Goal: Task Accomplishment & Management: Manage account settings

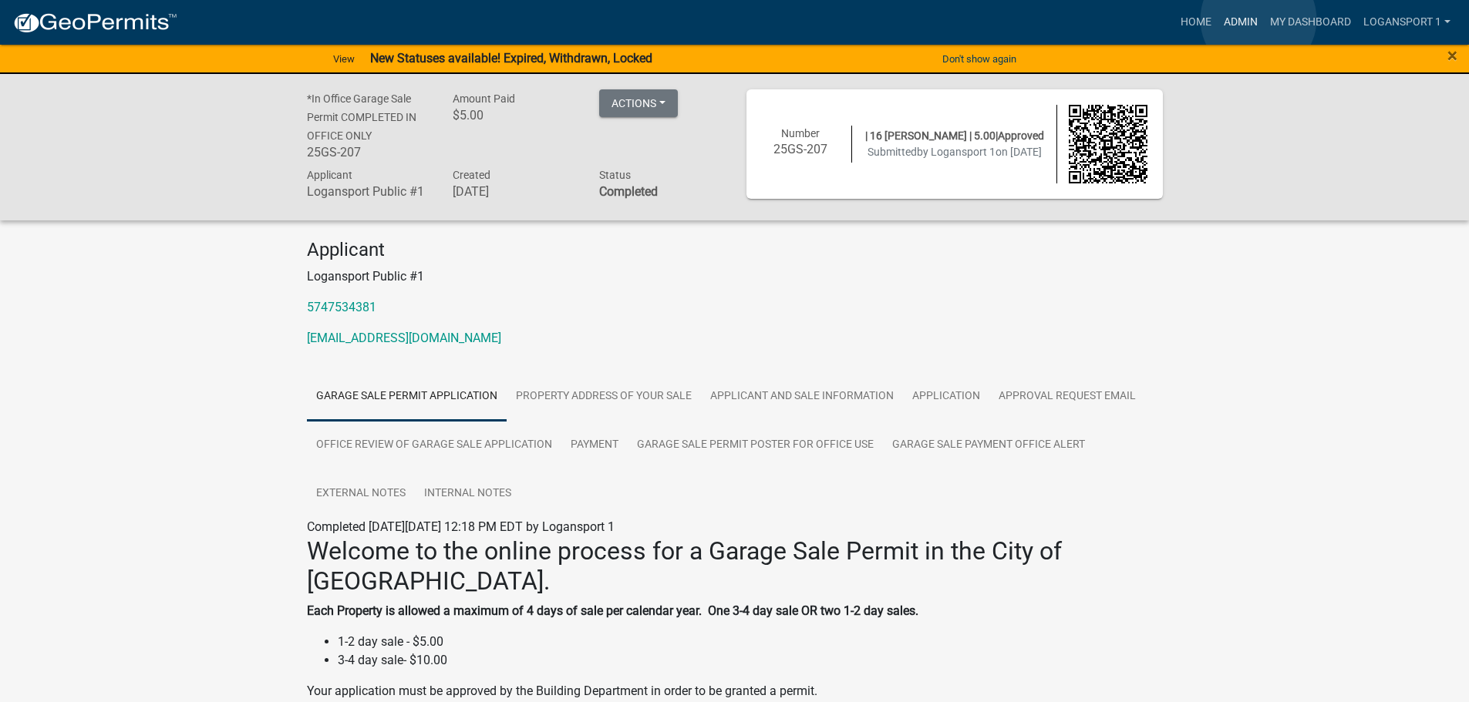
click at [1258, 19] on link "Admin" at bounding box center [1241, 22] width 46 height 29
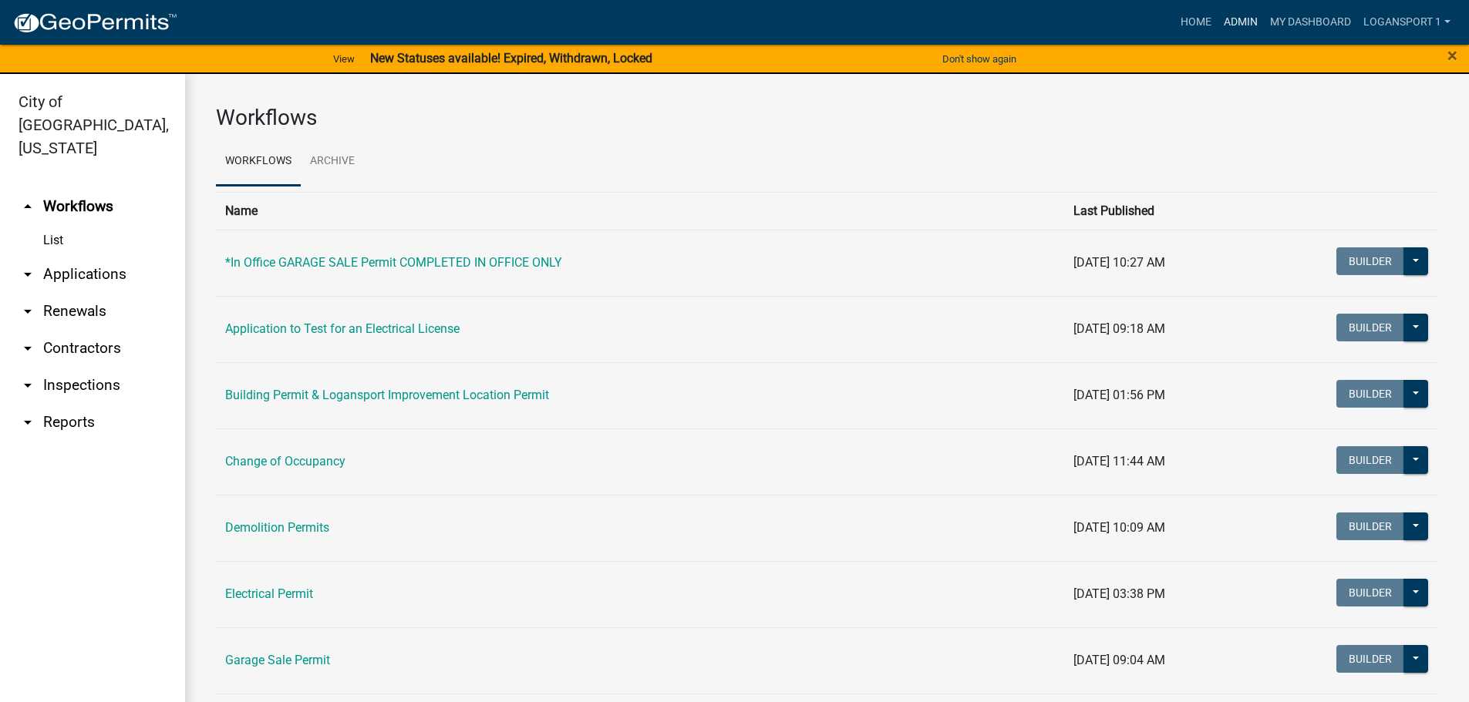
click at [1238, 22] on link "Admin" at bounding box center [1241, 22] width 46 height 29
click at [72, 256] on link "arrow_drop_down Applications" at bounding box center [92, 274] width 185 height 37
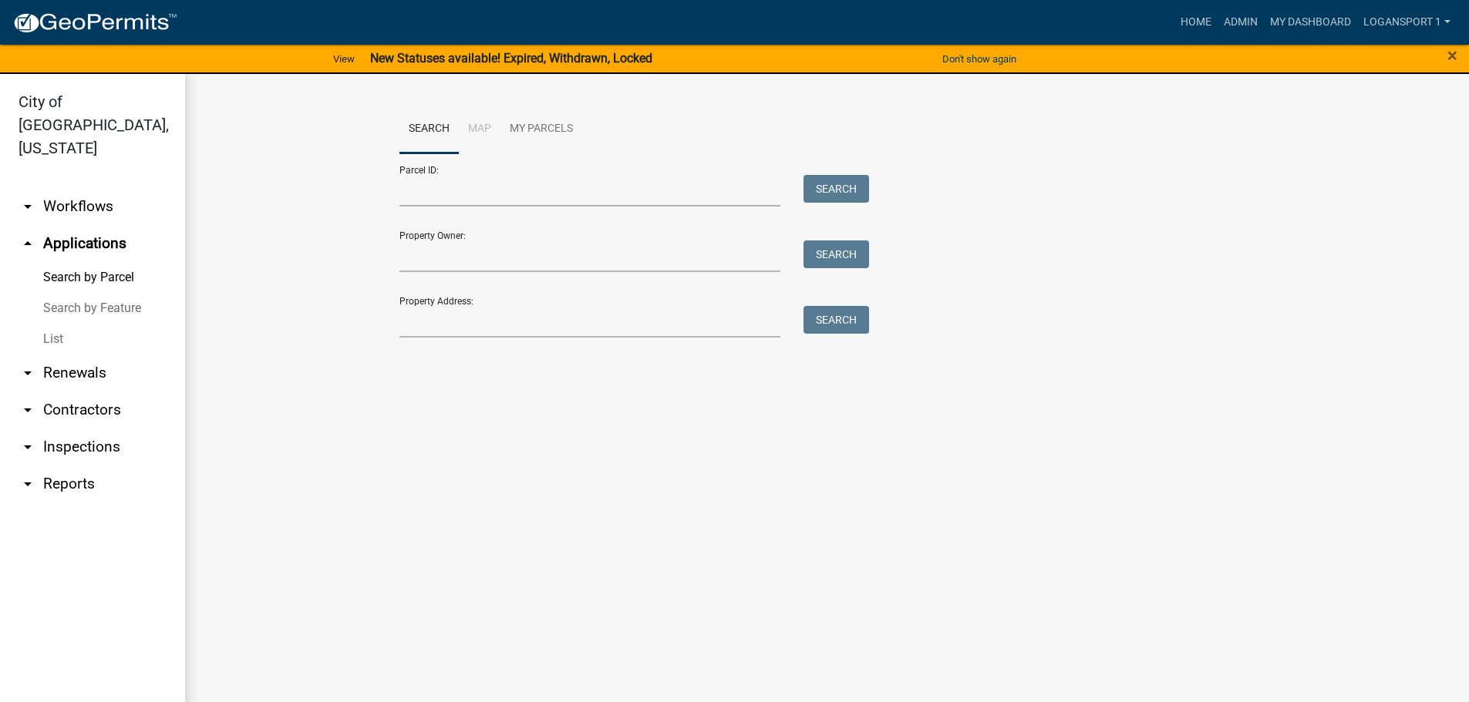
drag, startPoint x: 59, startPoint y: 321, endPoint x: 172, endPoint y: 310, distance: 113.1
click at [60, 324] on link "List" at bounding box center [92, 339] width 185 height 31
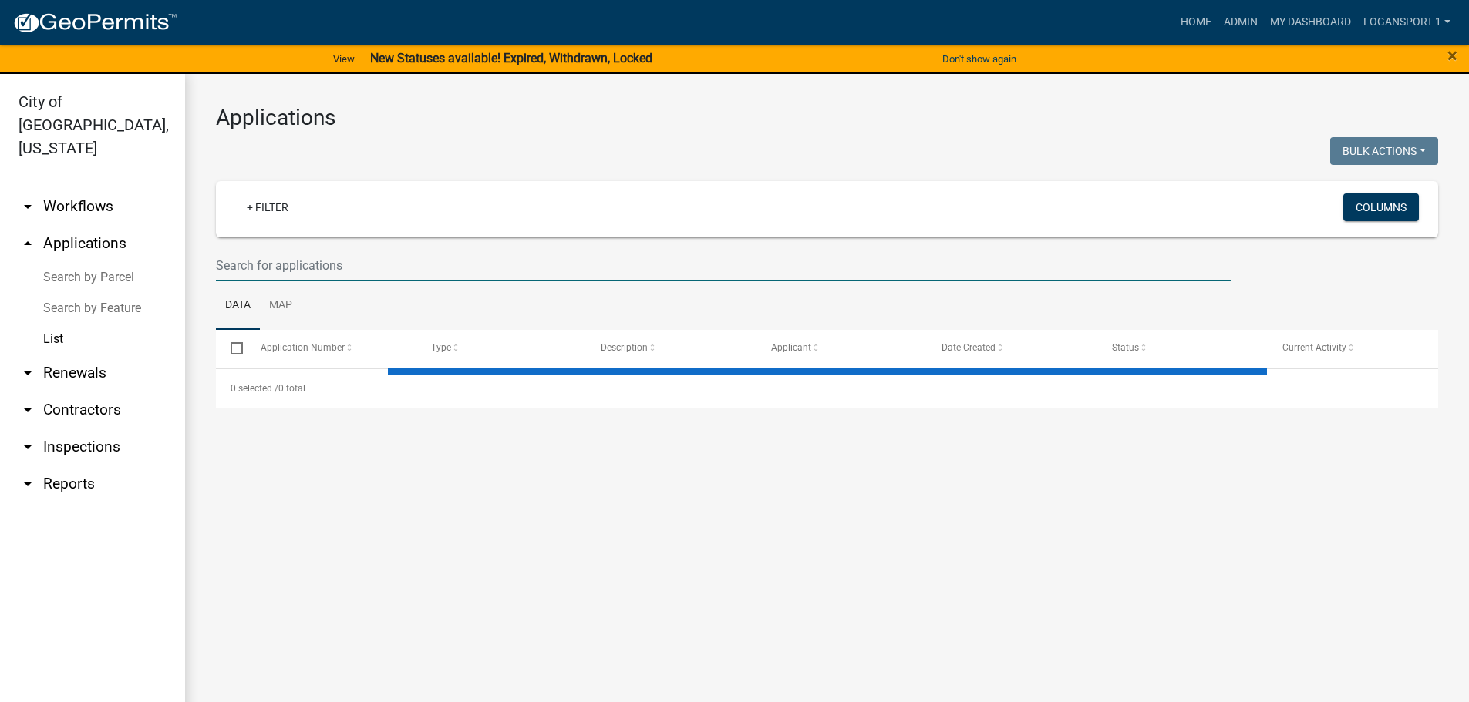
click at [383, 266] on input "text" at bounding box center [723, 266] width 1015 height 32
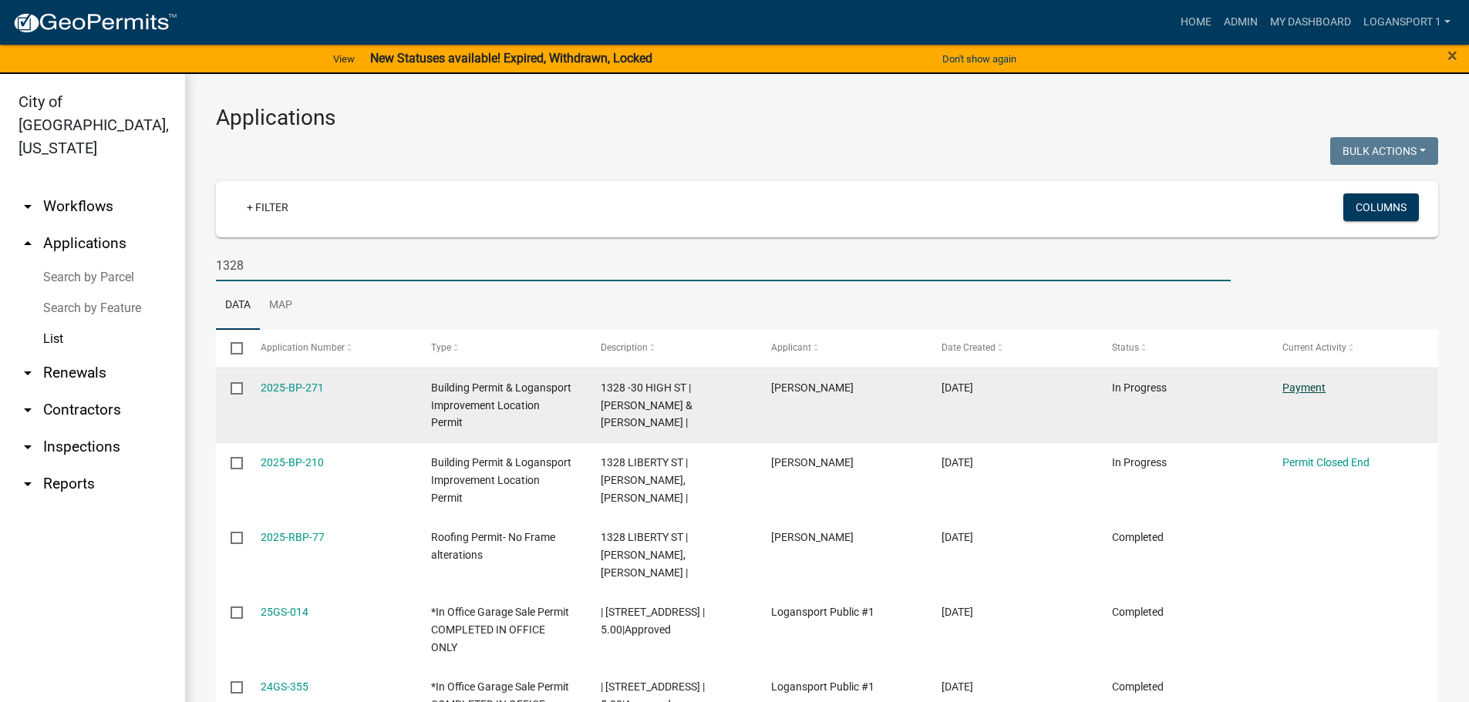
type input "1328"
click at [1307, 391] on link "Payment" at bounding box center [1303, 388] width 43 height 12
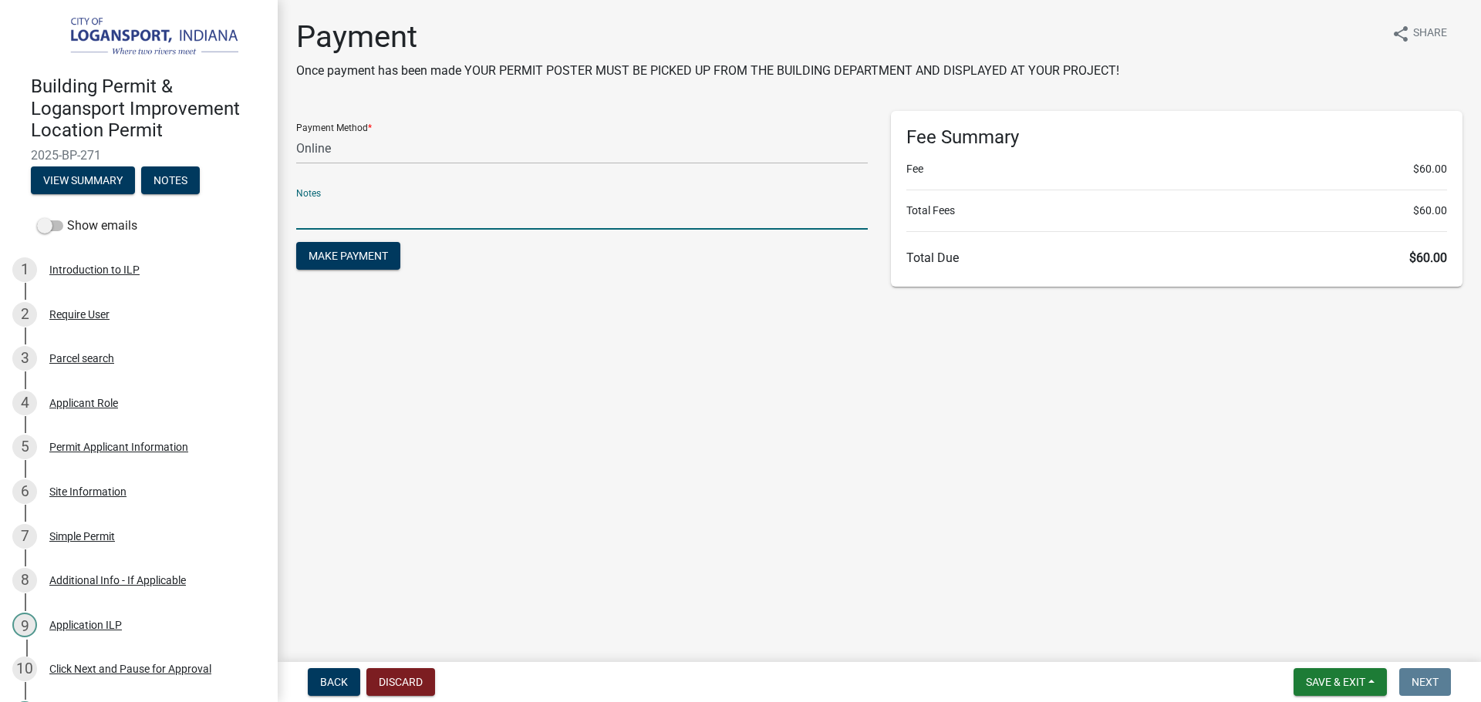
click at [343, 226] on input "text" at bounding box center [581, 214] width 571 height 32
click at [347, 155] on select "Credit Card POS Check Cash Online" at bounding box center [581, 149] width 571 height 32
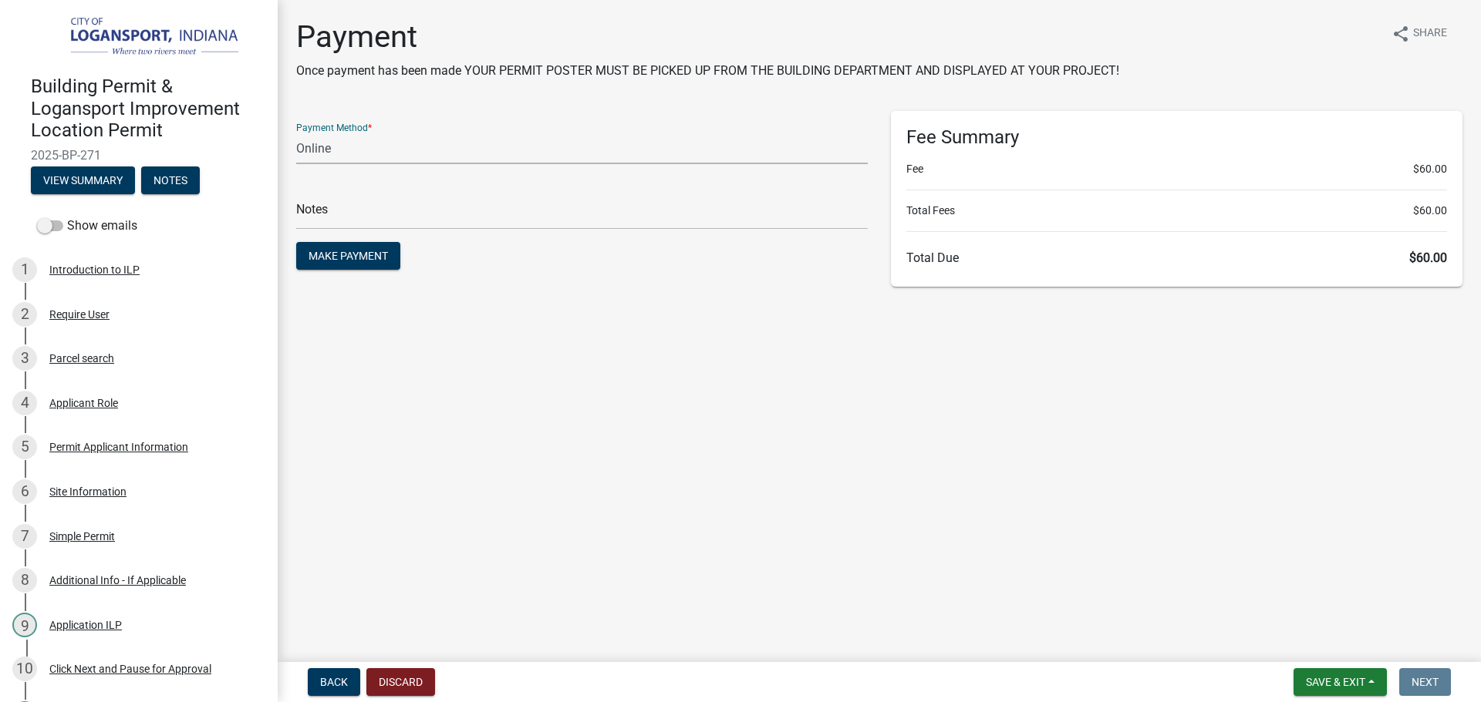
select select "2: 1"
click at [296, 133] on select "Credit Card POS Check Cash Online" at bounding box center [581, 149] width 571 height 32
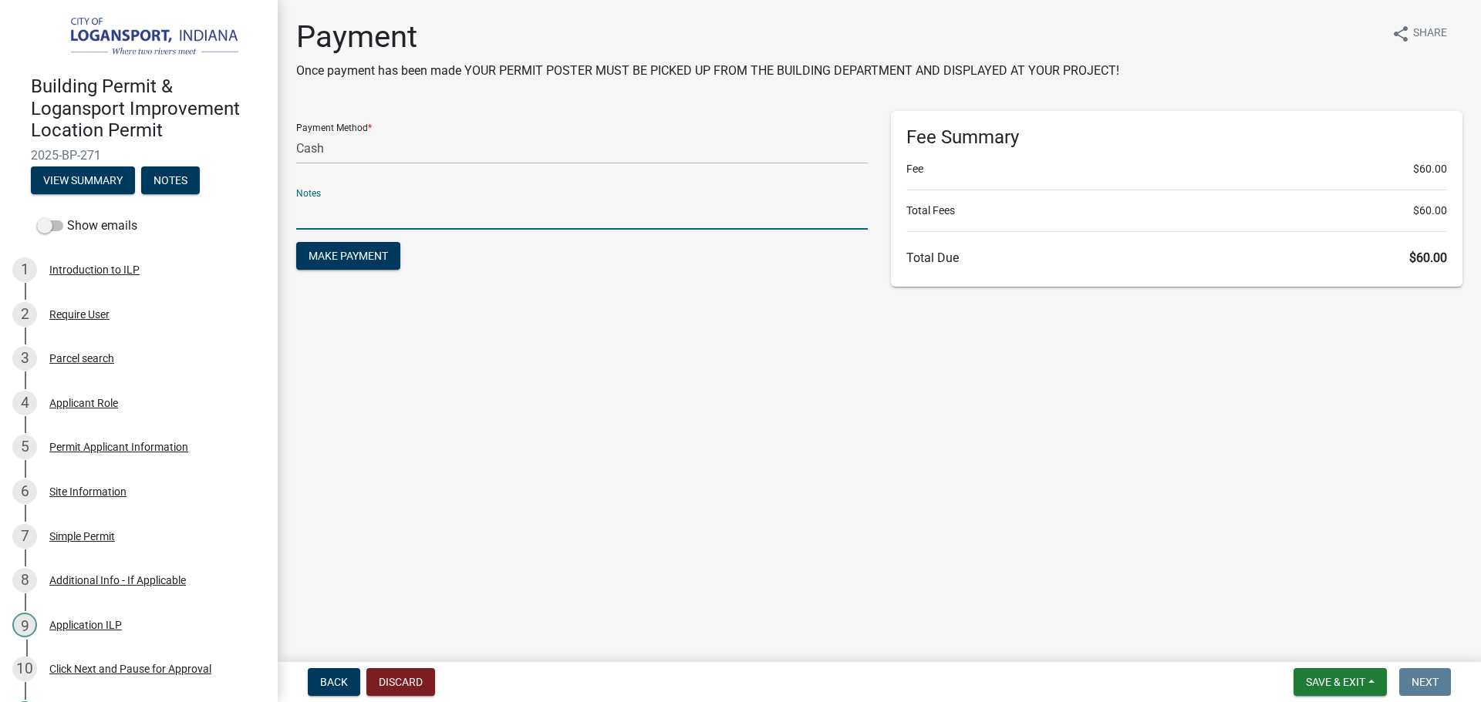
click at [345, 221] on input "text" at bounding box center [581, 214] width 571 height 32
type input "117827"
click at [345, 248] on button "Make Payment" at bounding box center [348, 256] width 104 height 28
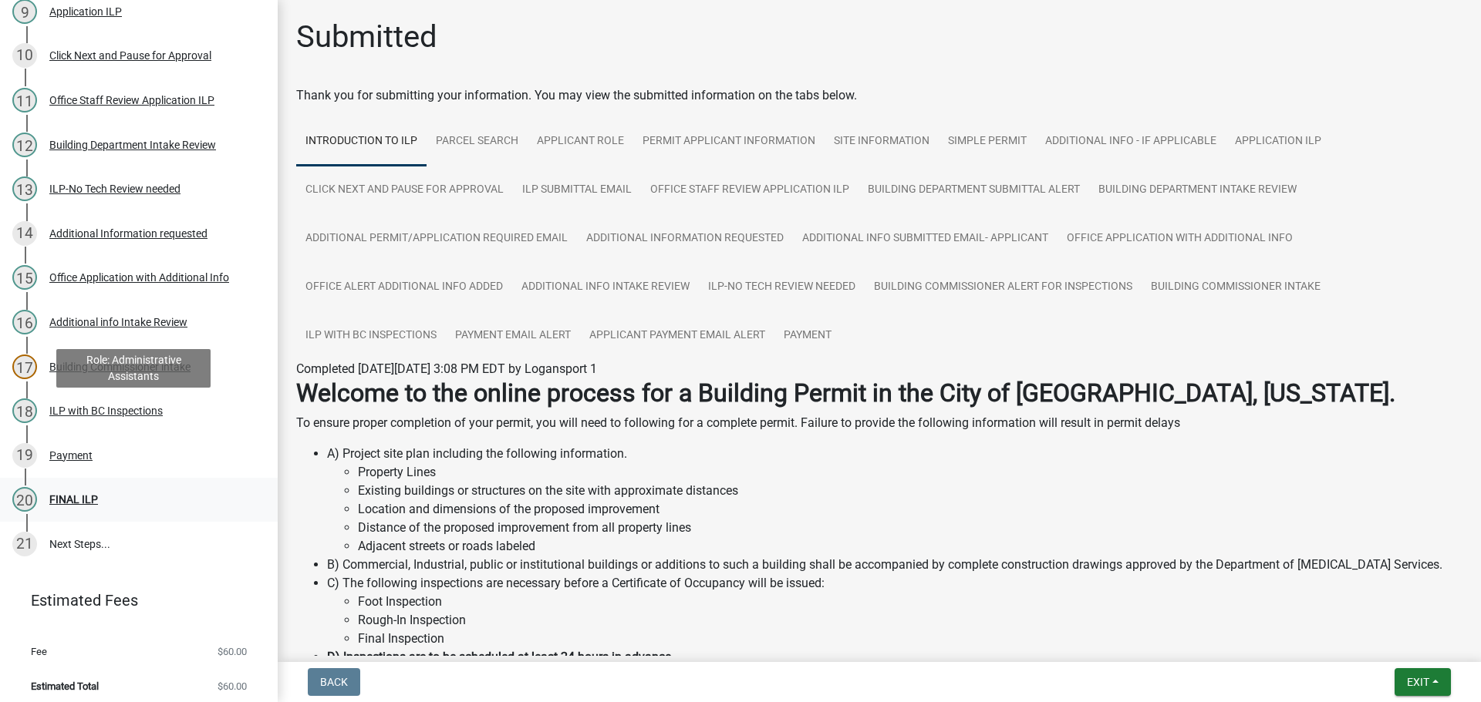
scroll to position [617, 0]
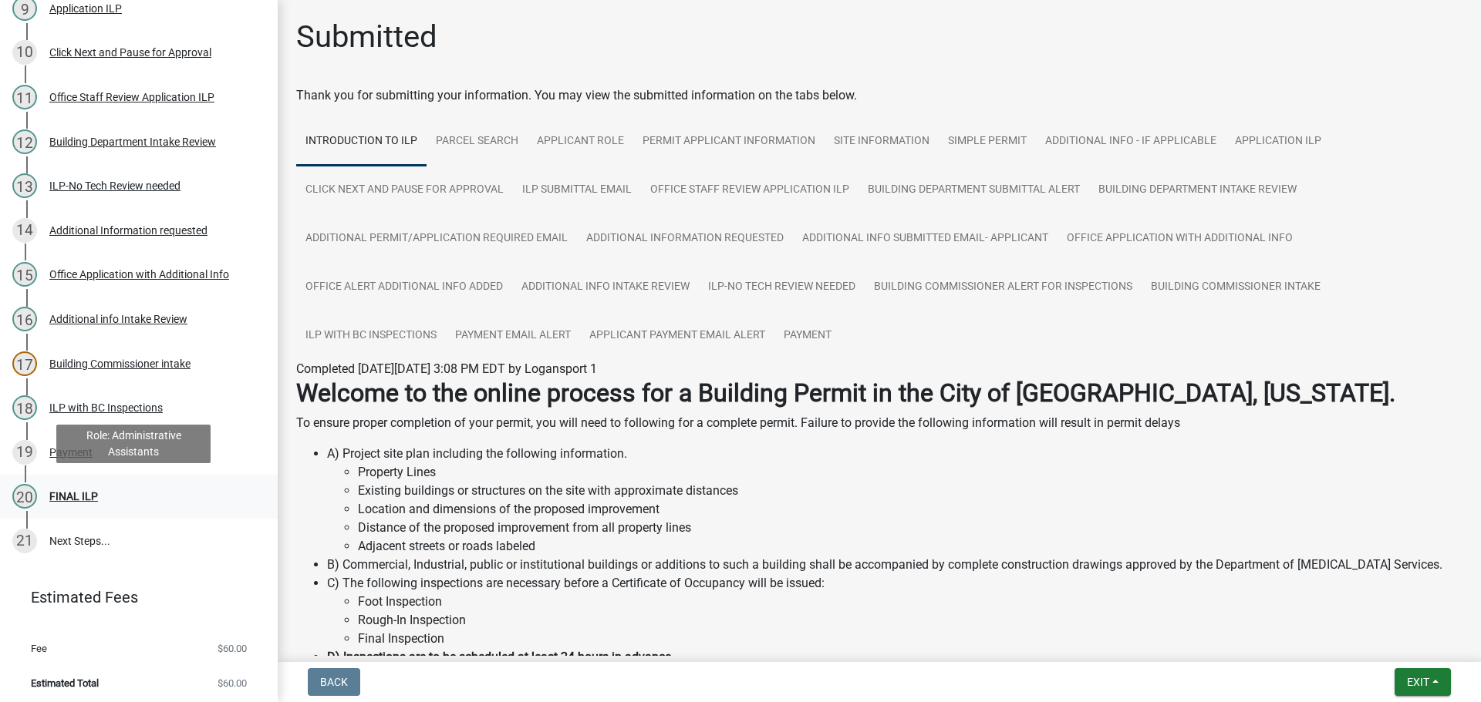
click at [72, 496] on div "FINAL ILP" at bounding box center [73, 496] width 49 height 11
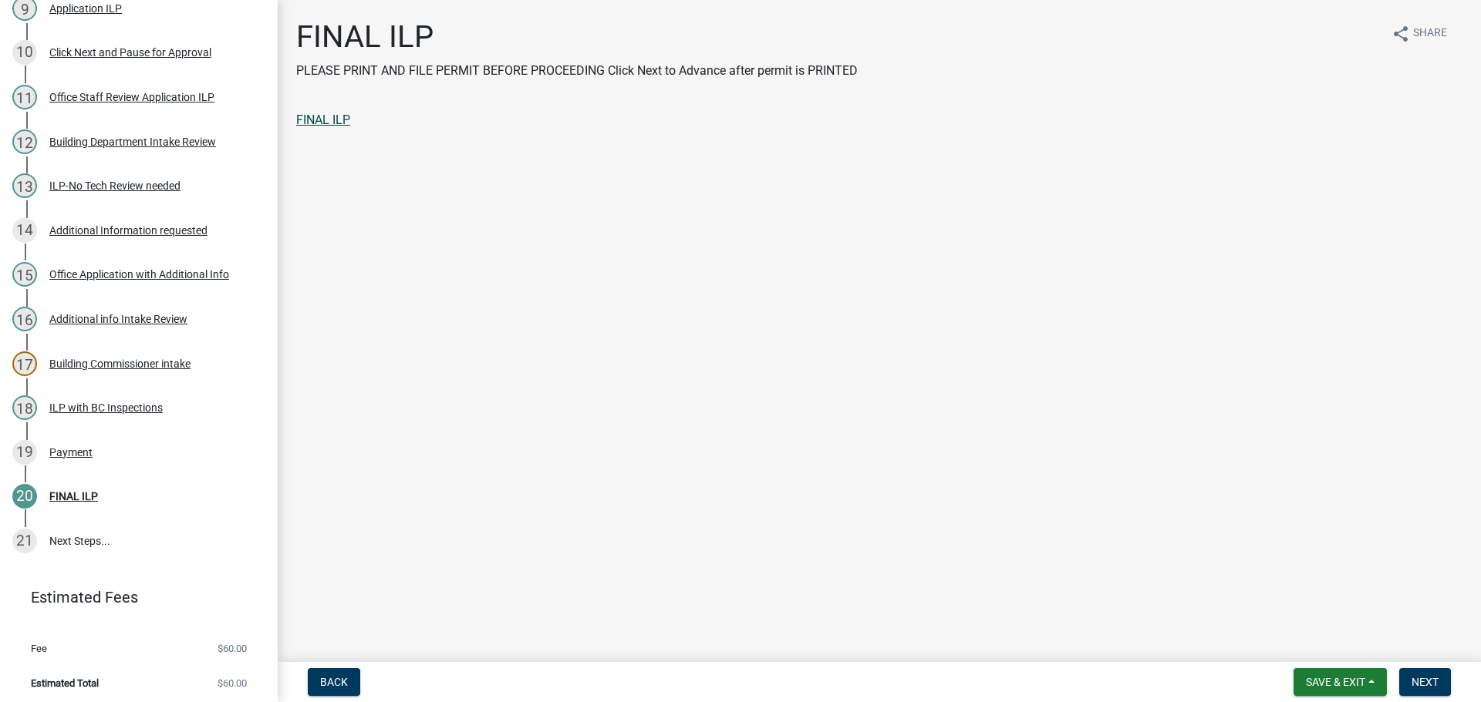
click at [332, 120] on link "FINAL ILP" at bounding box center [323, 120] width 54 height 15
click at [1435, 682] on span "Next" at bounding box center [1424, 682] width 27 height 12
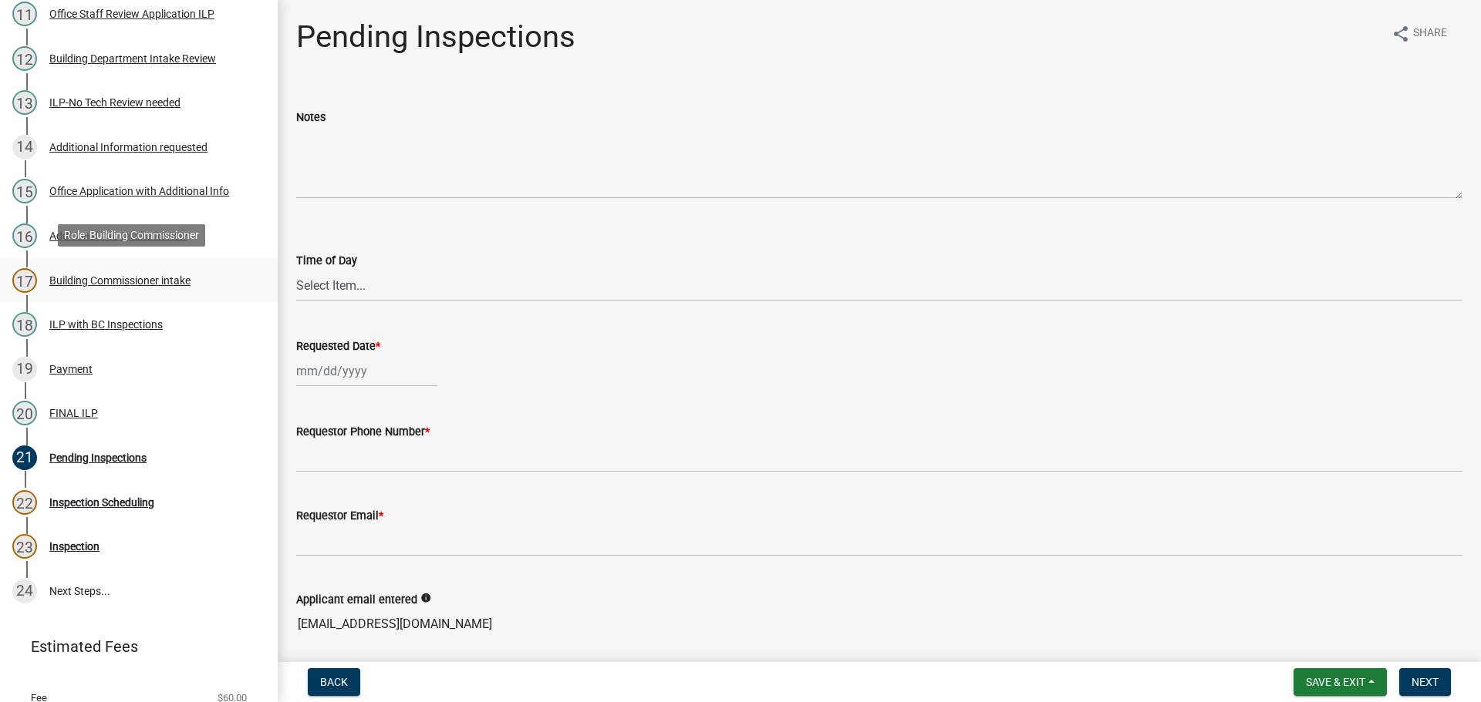
scroll to position [673, 0]
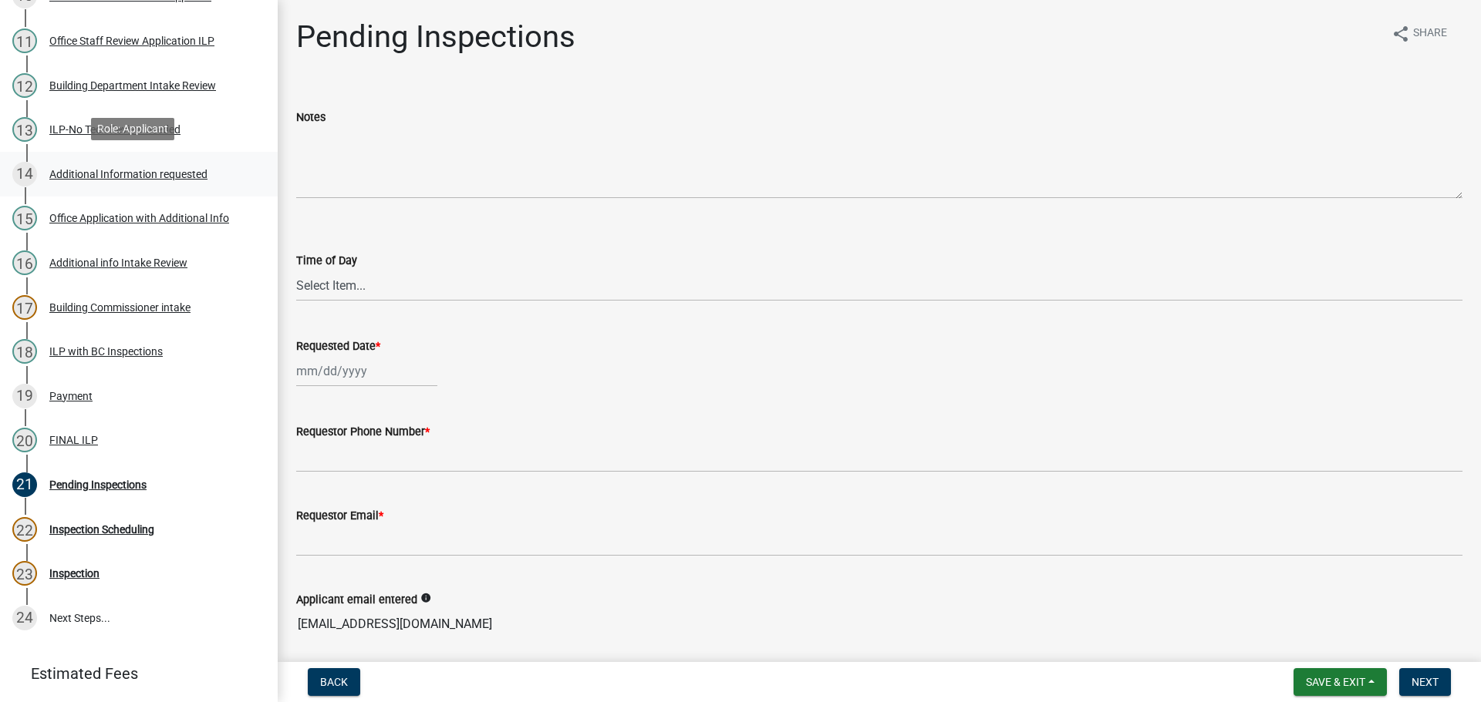
click at [84, 176] on div "Additional Information requested" at bounding box center [128, 174] width 158 height 11
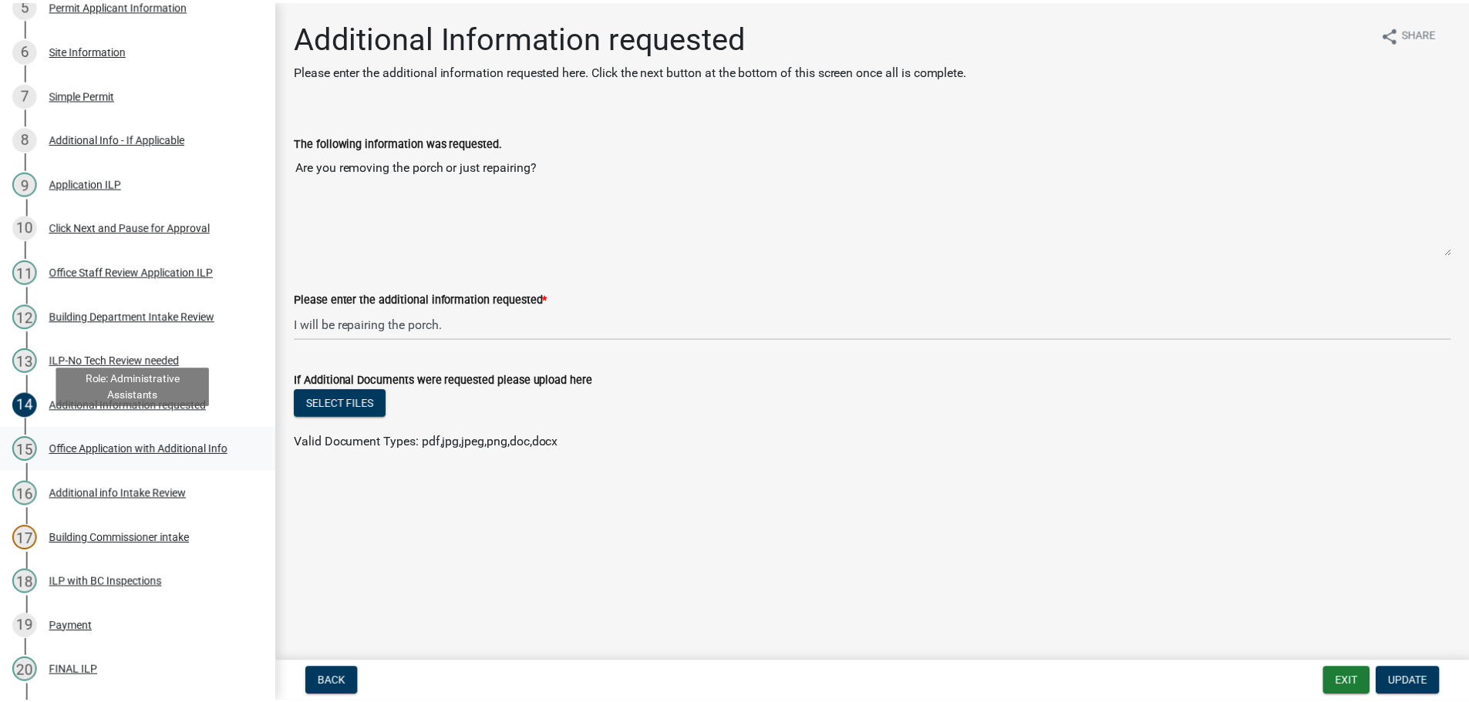
scroll to position [519, 0]
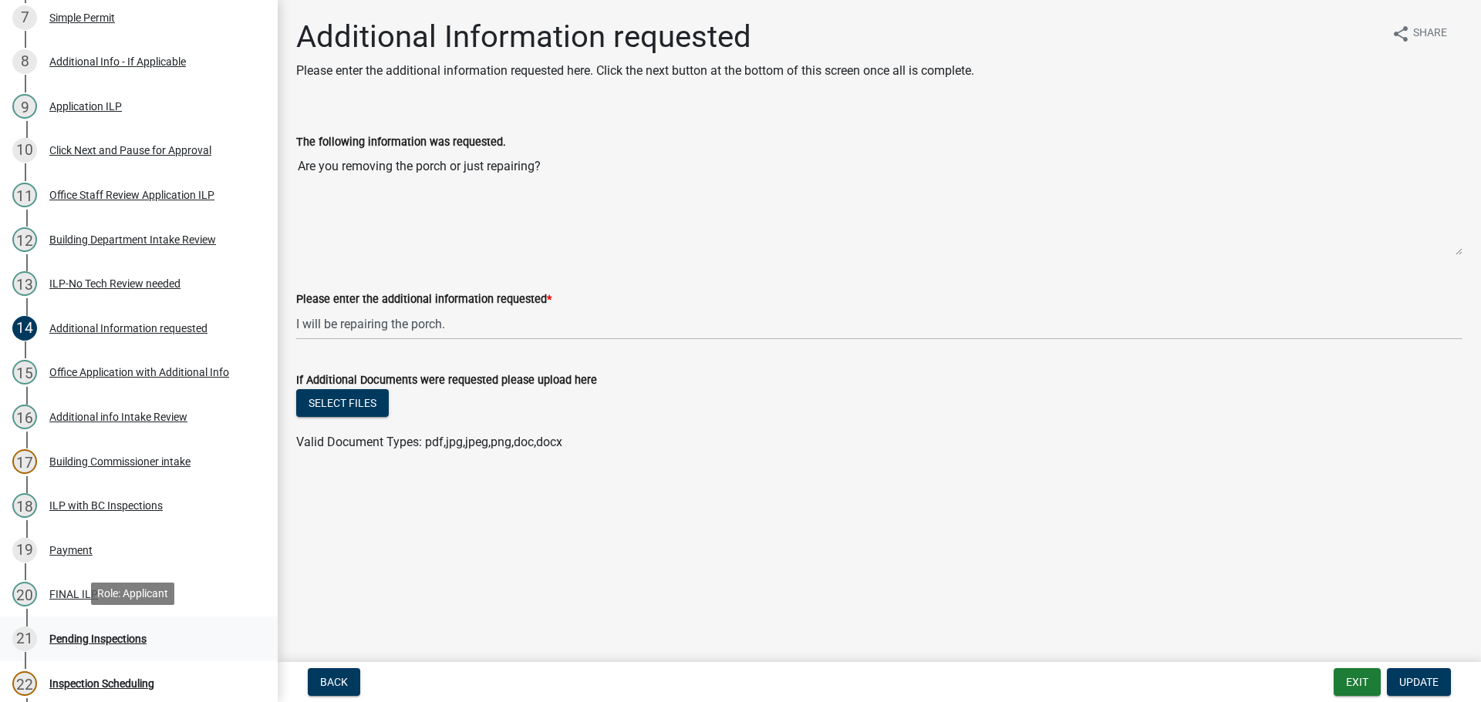
click at [96, 634] on div "Pending Inspections" at bounding box center [97, 639] width 97 height 11
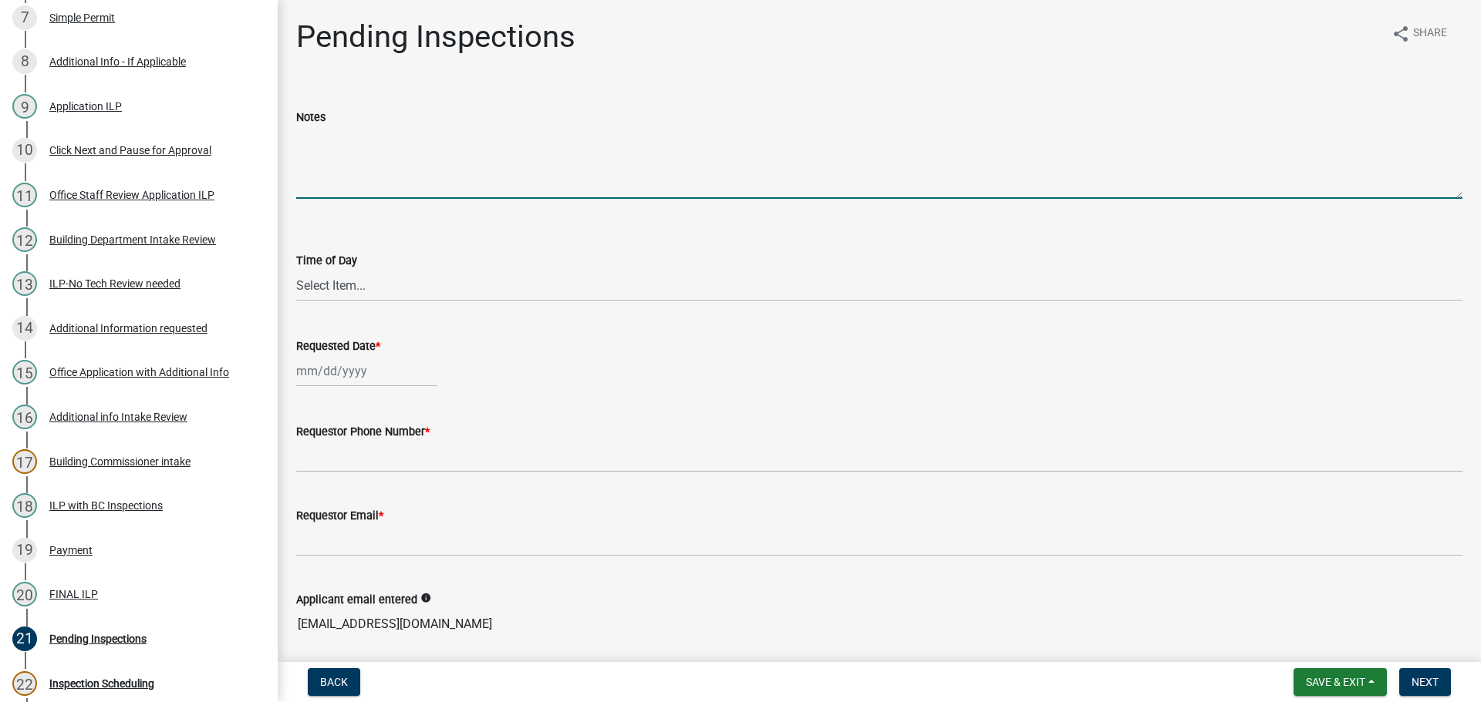
click at [379, 149] on textarea "Notes" at bounding box center [879, 162] width 1166 height 72
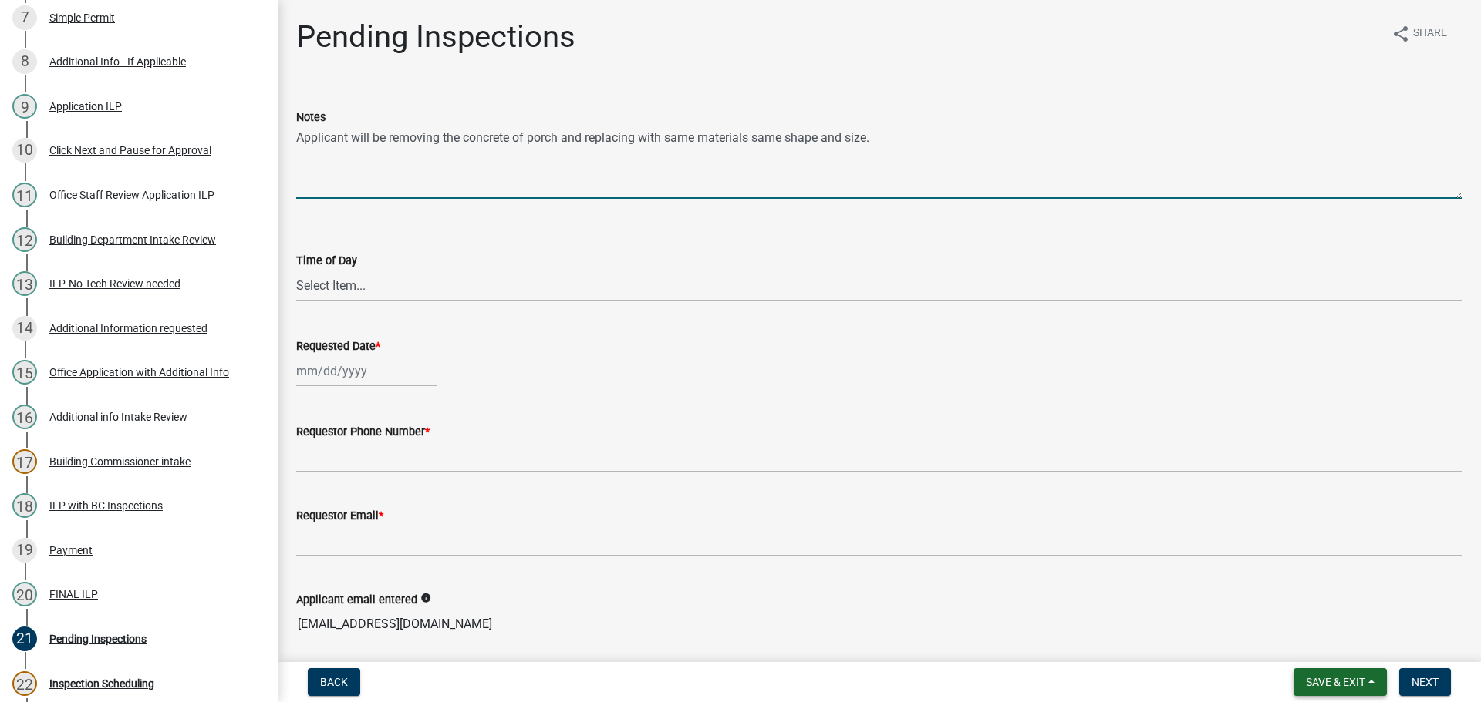
type textarea "Applicant will be removing the concrete of porch and replacing with same materi…"
click at [1324, 673] on button "Save & Exit" at bounding box center [1339, 683] width 93 height 28
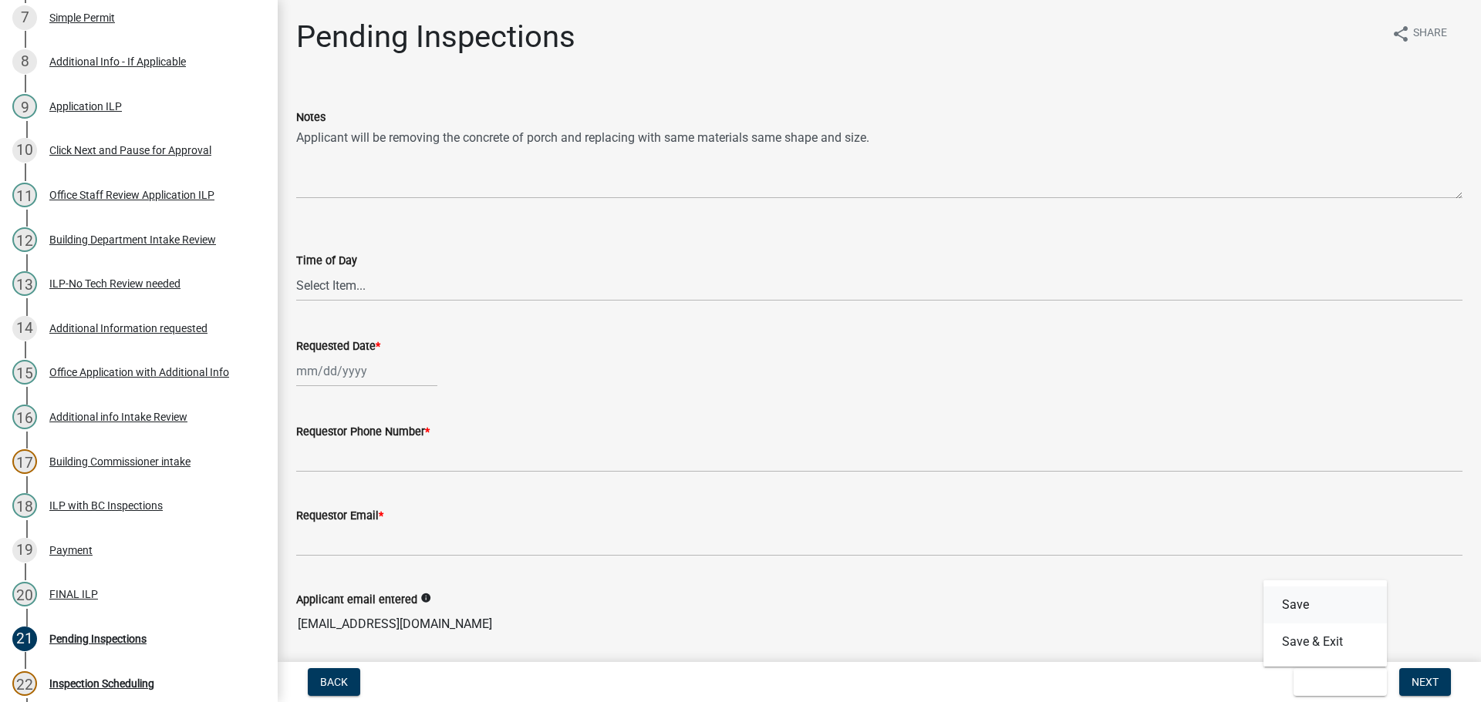
click at [1313, 604] on button "Save" at bounding box center [1324, 605] width 123 height 37
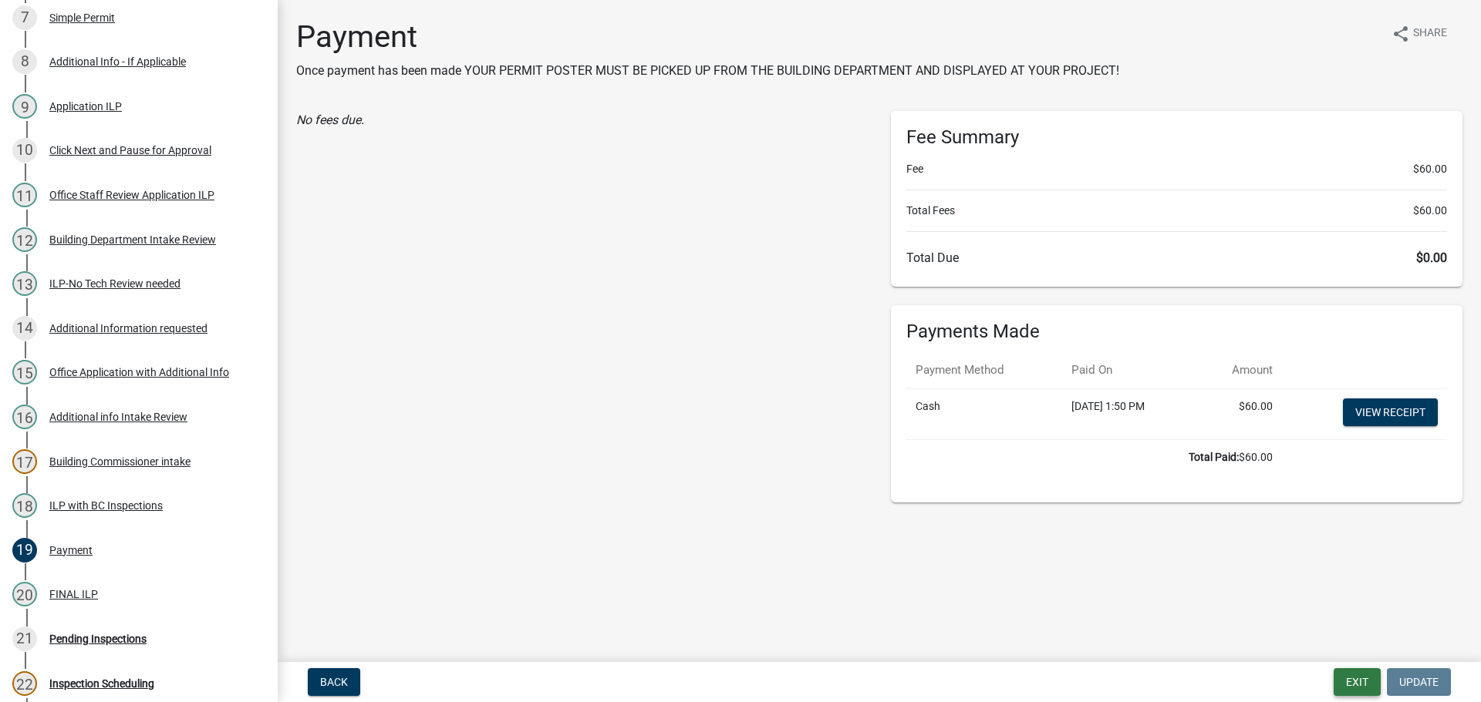
click at [1360, 682] on button "Exit" at bounding box center [1356, 683] width 47 height 28
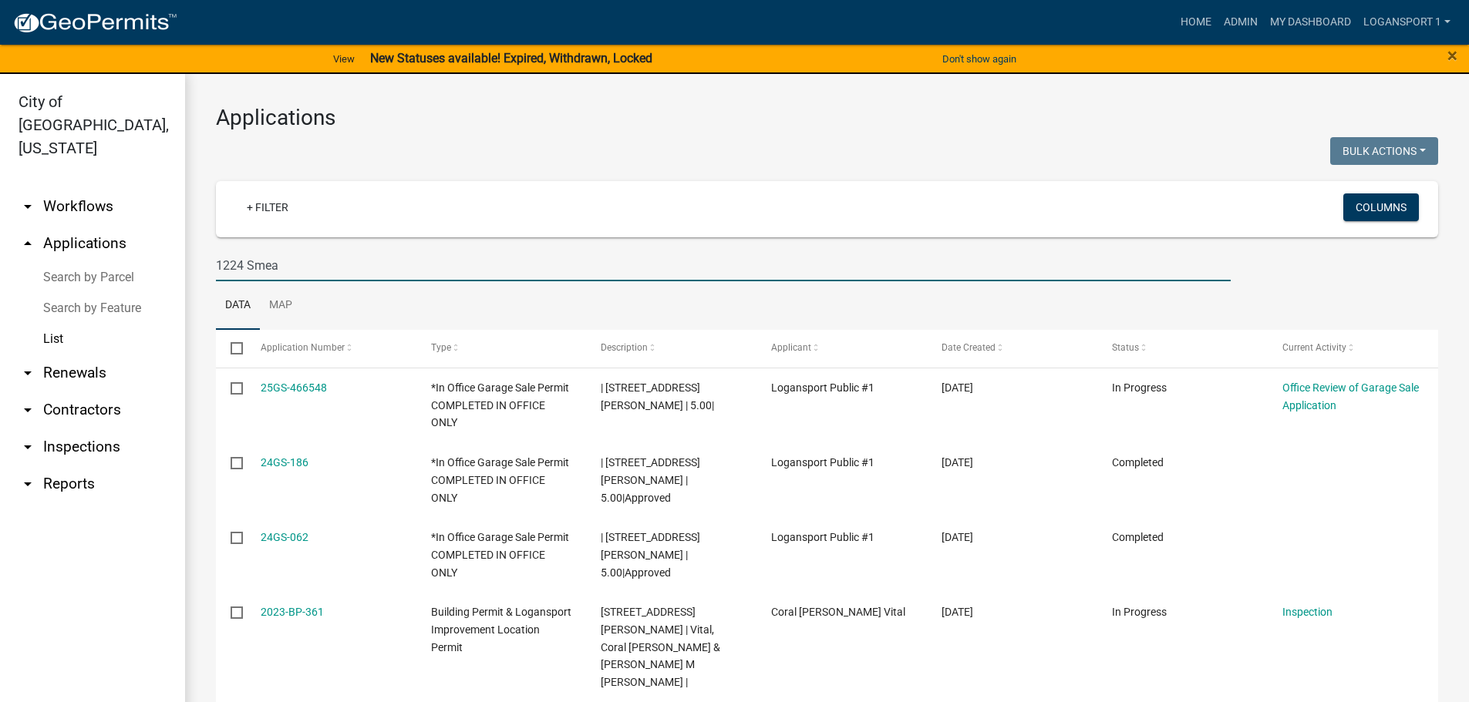
click at [342, 260] on input "1224 Smea" at bounding box center [723, 266] width 1015 height 32
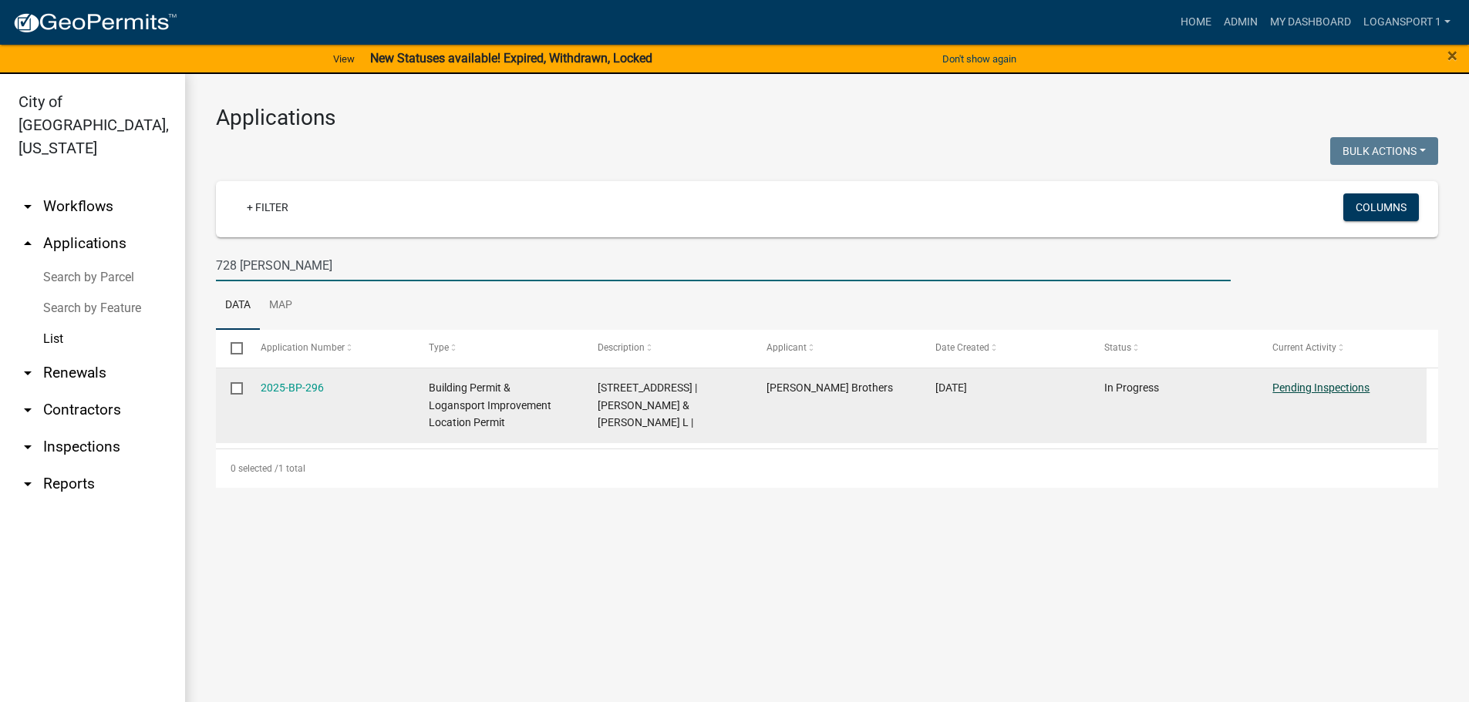
type input "728 [PERSON_NAME]"
click at [1338, 393] on link "Pending Inspections" at bounding box center [1320, 388] width 97 height 12
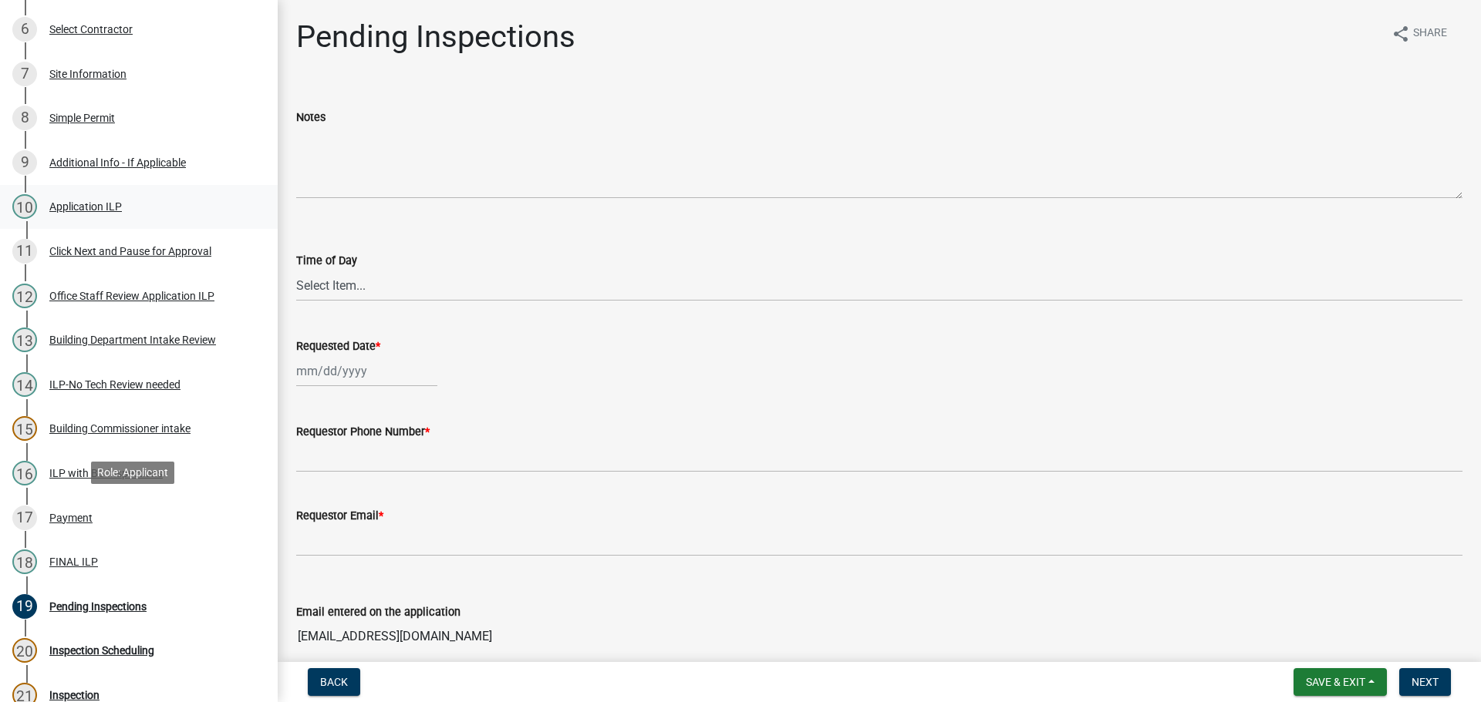
scroll to position [540, 0]
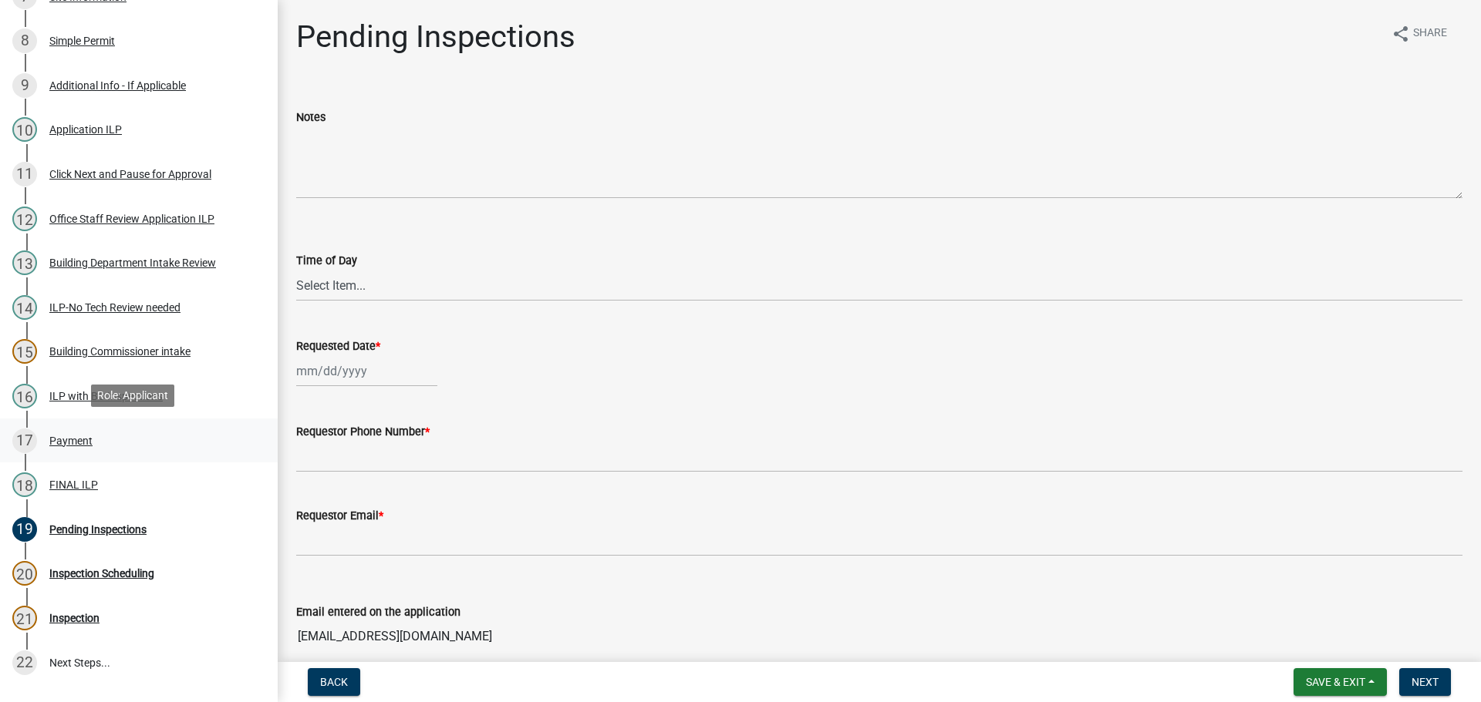
click at [92, 450] on div "17 Payment" at bounding box center [132, 441] width 241 height 25
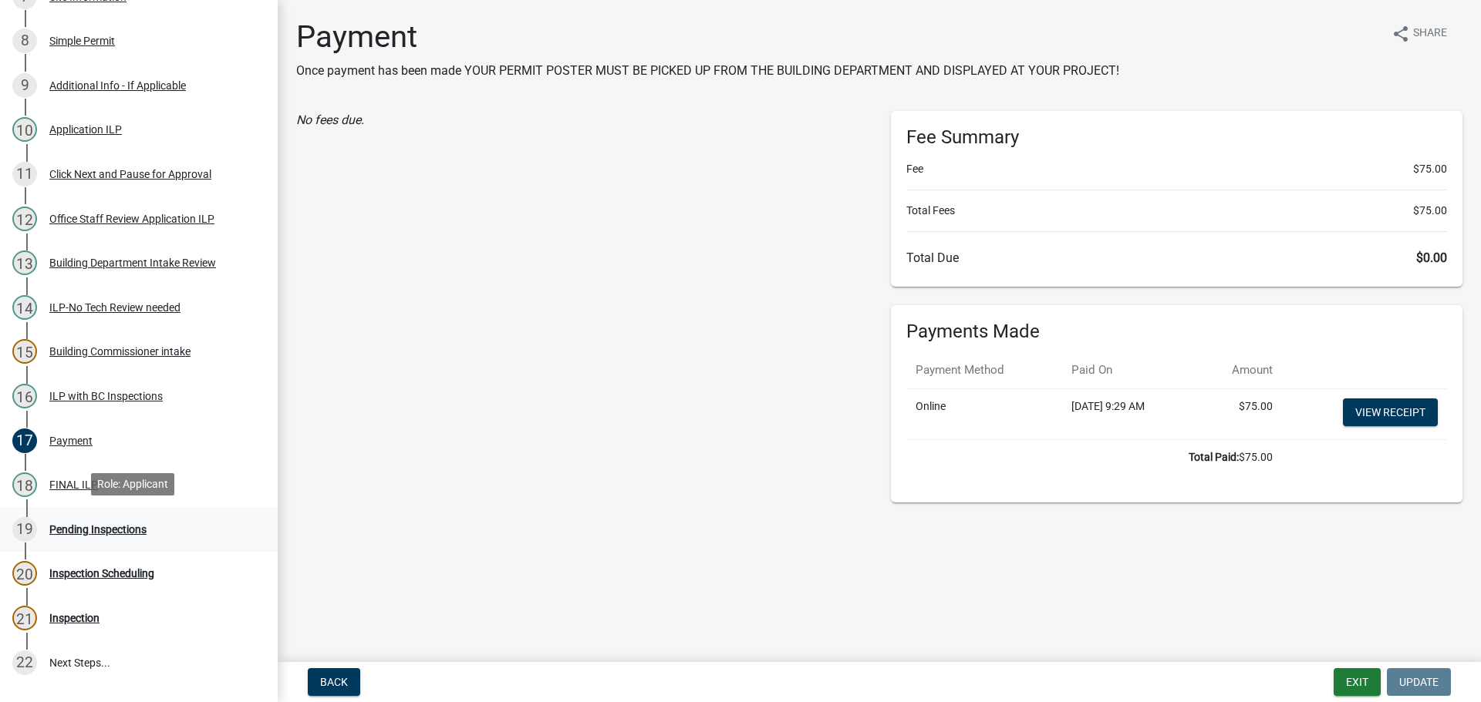
click at [85, 524] on div "Pending Inspections" at bounding box center [97, 529] width 97 height 11
